Goal: Navigation & Orientation: Find specific page/section

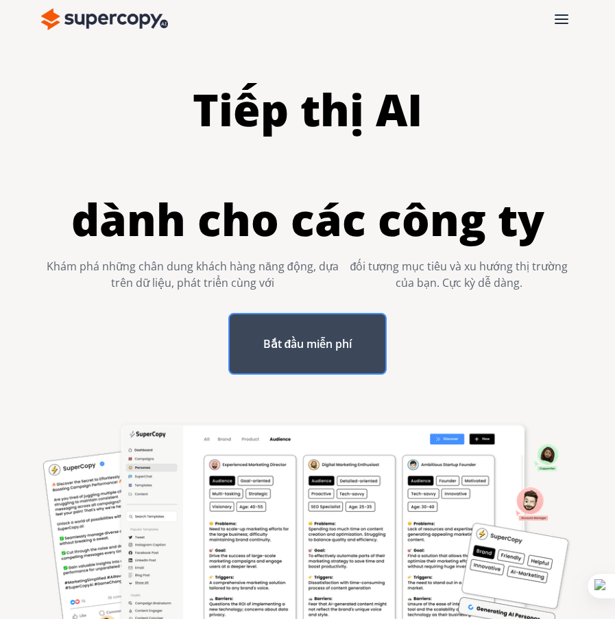
click at [311, 345] on font "Bắt đầu miễn phí" at bounding box center [307, 343] width 89 height 15
click at [565, 20] on div "thực đơn" at bounding box center [562, 19] width 14 height 10
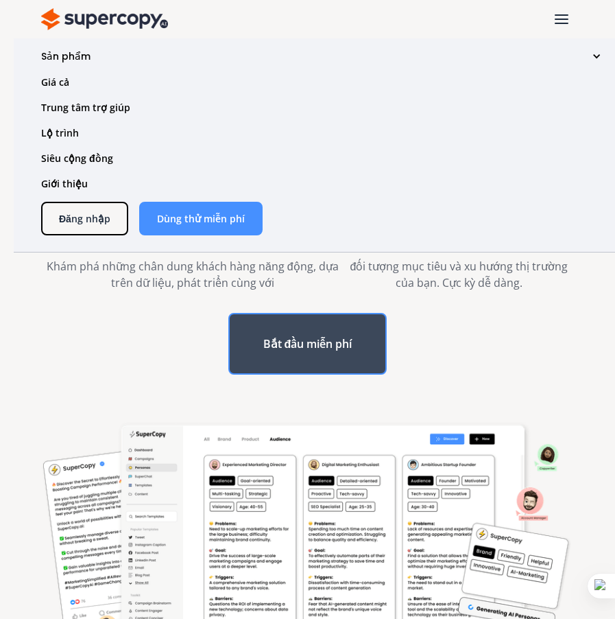
click at [68, 54] on font "Sản phẩm" at bounding box center [65, 56] width 49 height 14
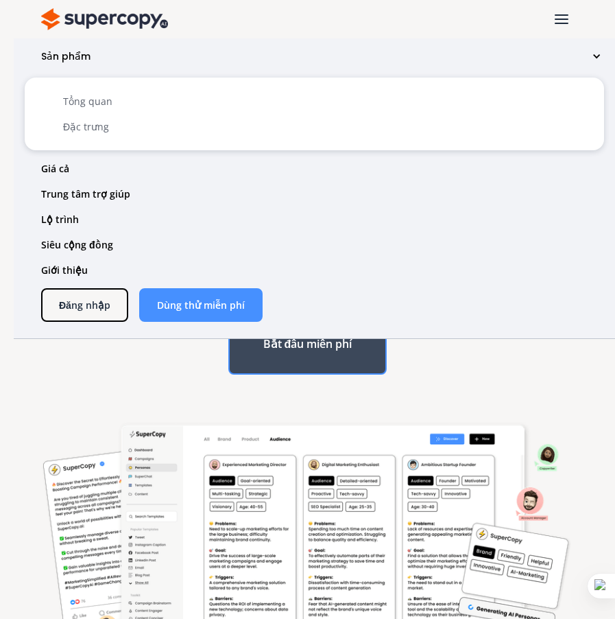
click at [68, 54] on font "Sản phẩm" at bounding box center [65, 56] width 49 height 14
